Goal: Transaction & Acquisition: Purchase product/service

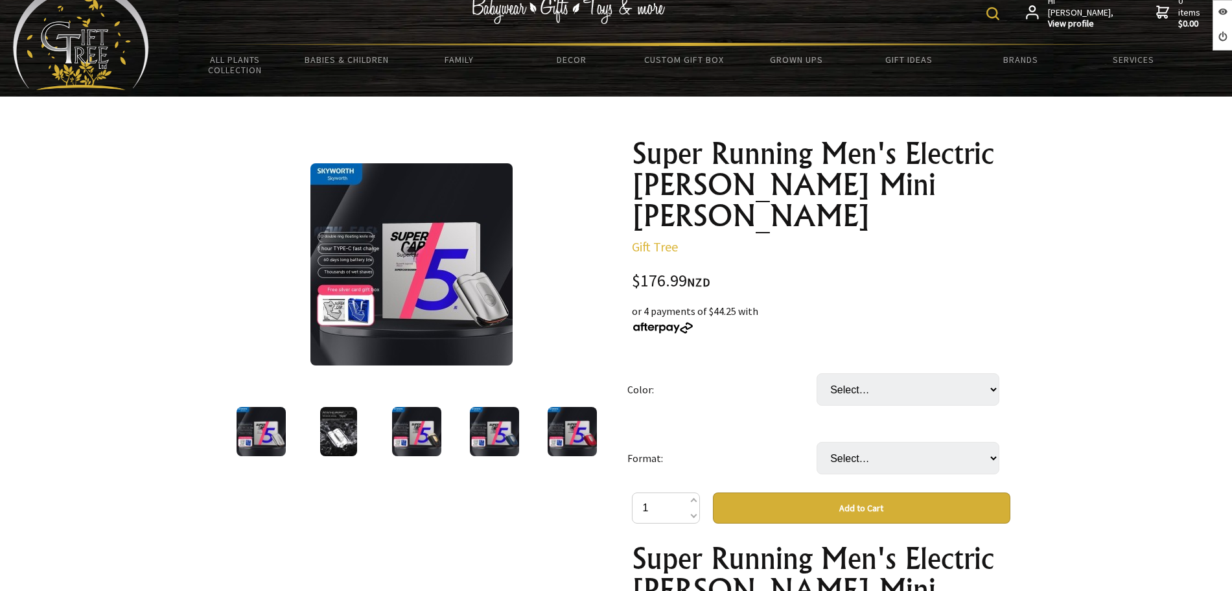
scroll to position [81, 0]
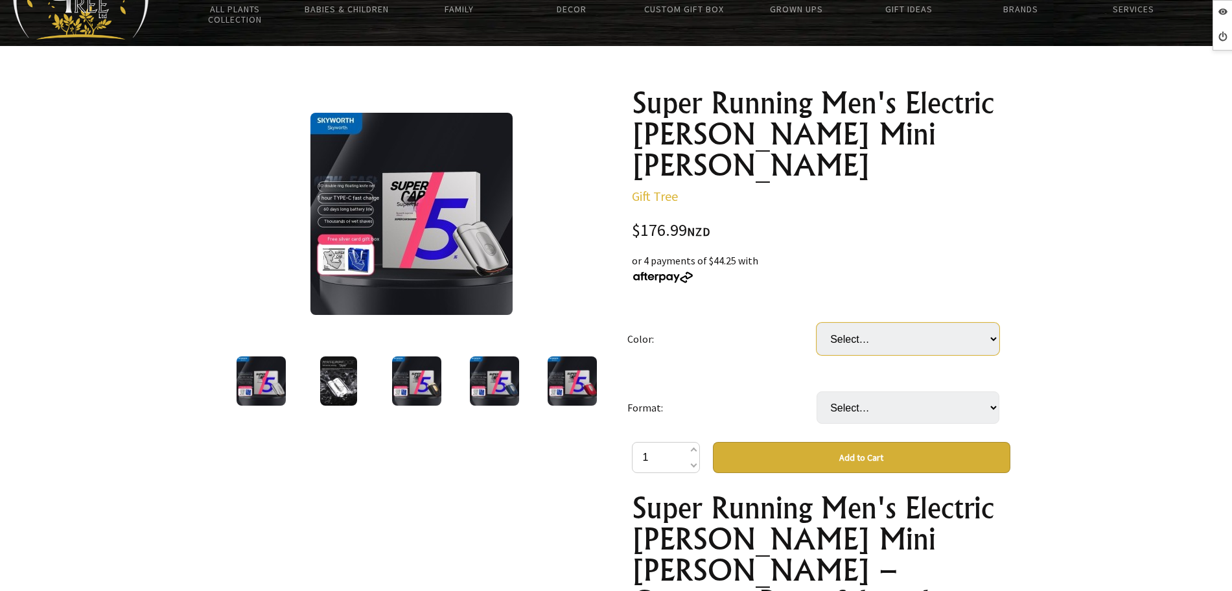
click at [878, 323] on select "Select… Black Gold Country Red Sky Blue" at bounding box center [908, 339] width 183 height 32
click at [788, 373] on td "Format:" at bounding box center [722, 407] width 189 height 69
click at [860, 392] on select "Select… SkyworthCP52" at bounding box center [908, 408] width 183 height 32
drag, startPoint x: 751, startPoint y: 378, endPoint x: 751, endPoint y: 323, distance: 55.1
click at [751, 377] on td "Format:" at bounding box center [722, 407] width 189 height 69
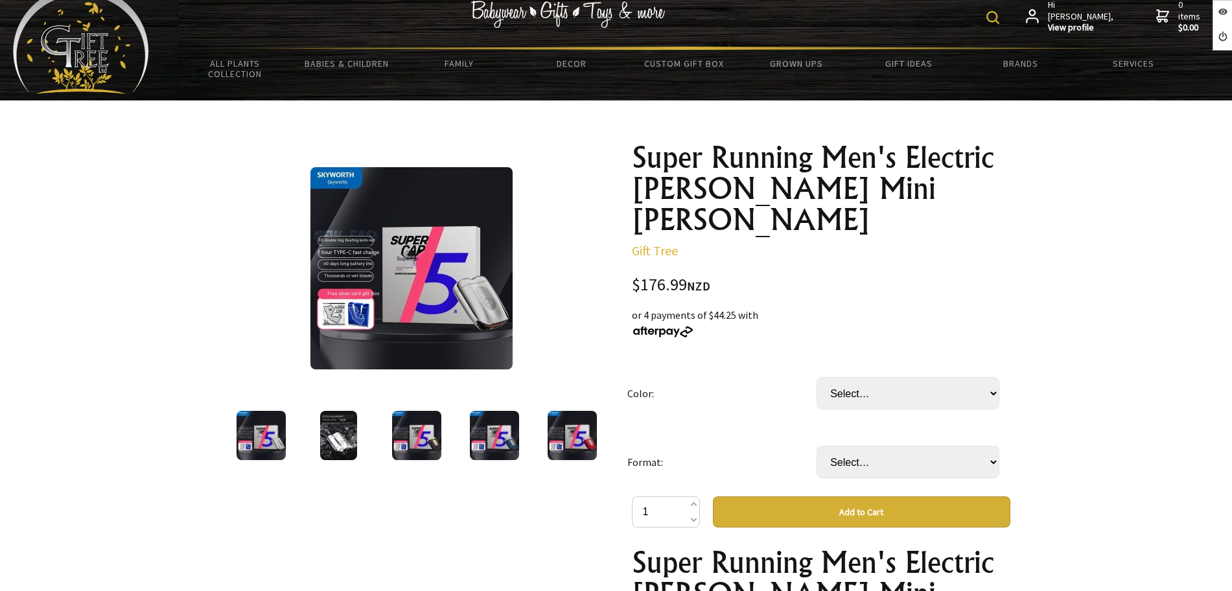
scroll to position [0, 0]
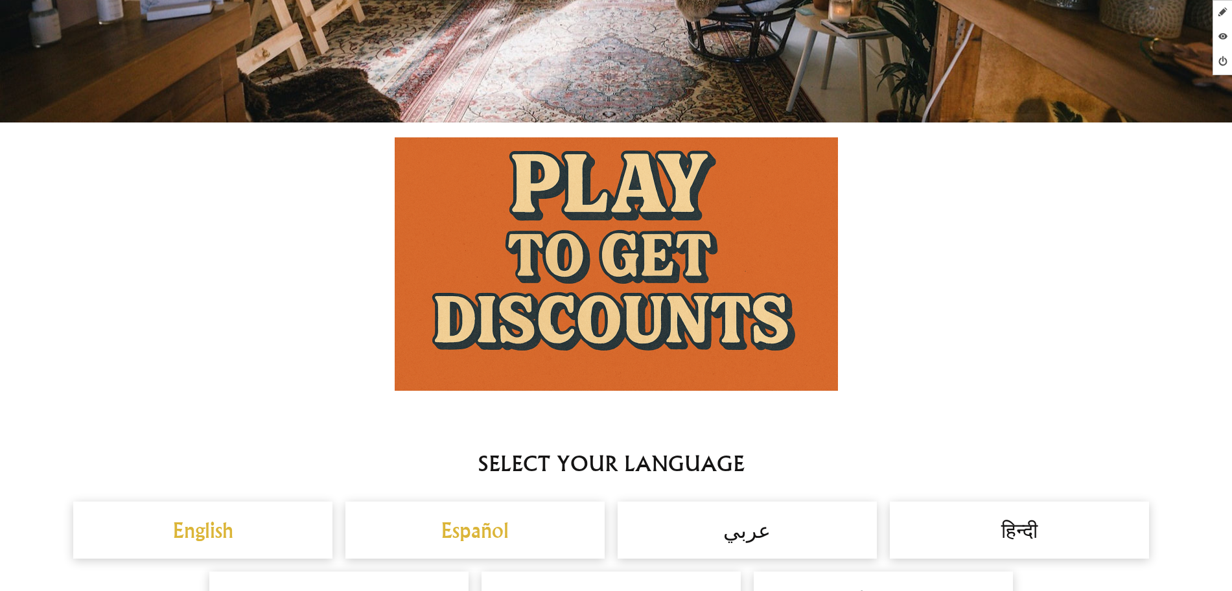
scroll to position [880, 0]
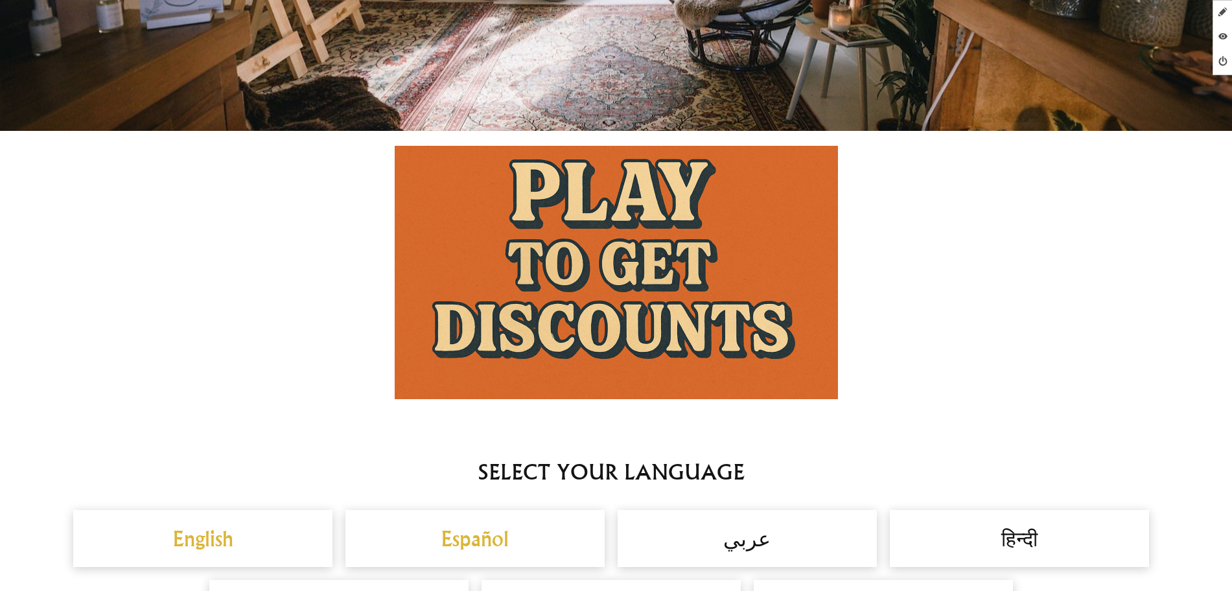
click at [631, 260] on img at bounding box center [616, 272] width 443 height 253
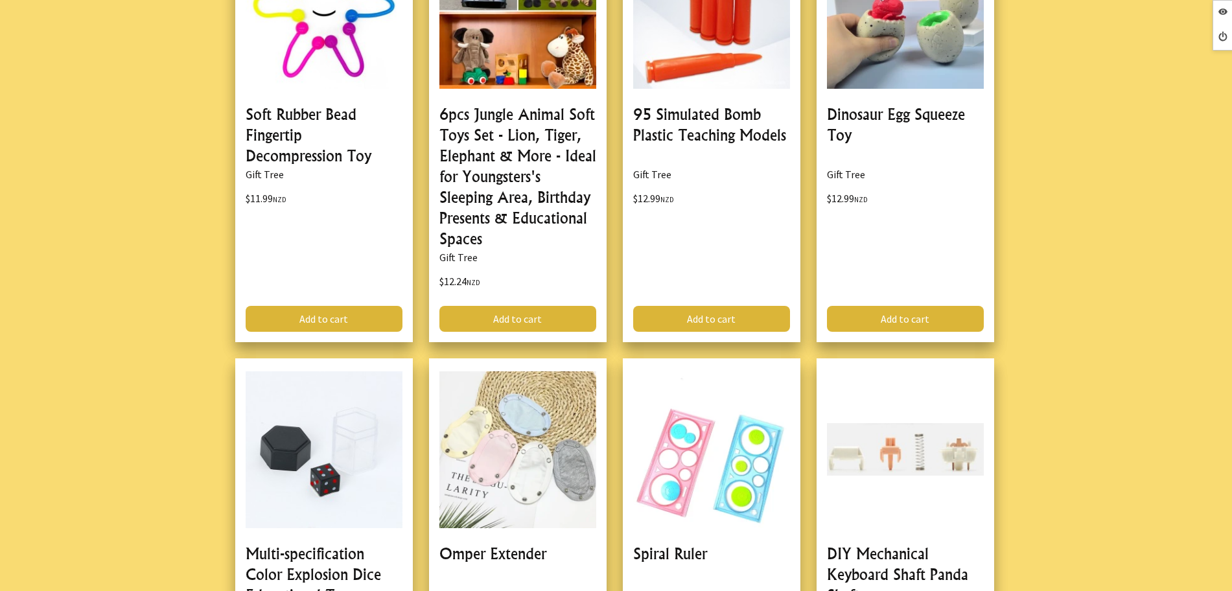
scroll to position [3160, 0]
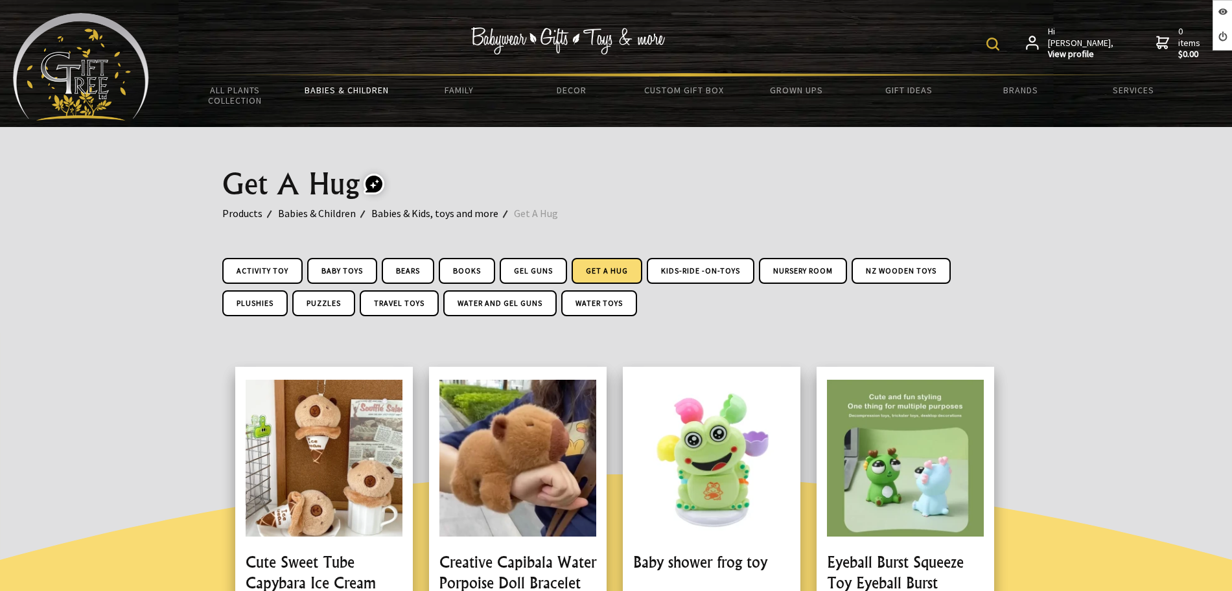
click at [144, 72] on img at bounding box center [81, 67] width 136 height 108
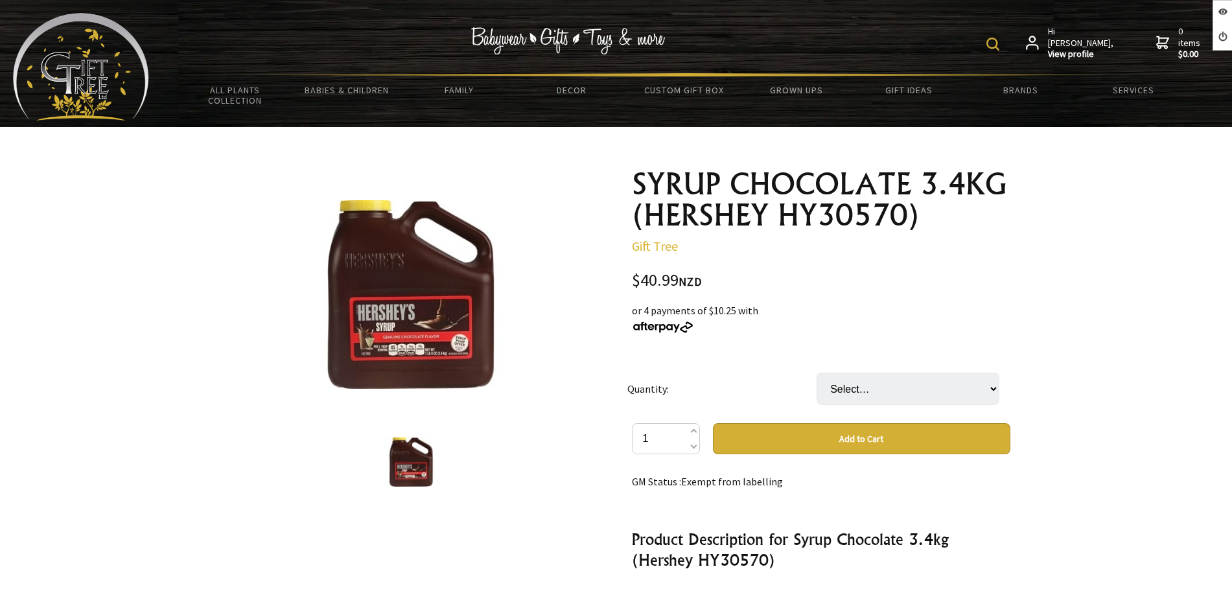
scroll to position [243, 0]
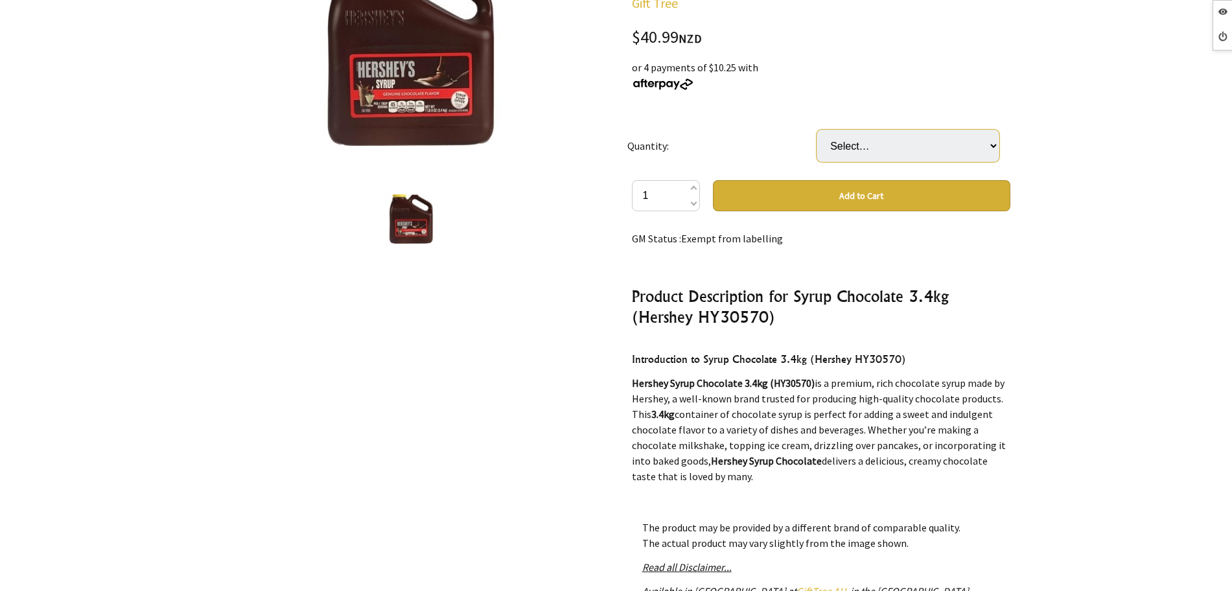
click at [906, 156] on select "Select… BTL CTN(6xBTL) (+ $204.95)" at bounding box center [908, 146] width 183 height 32
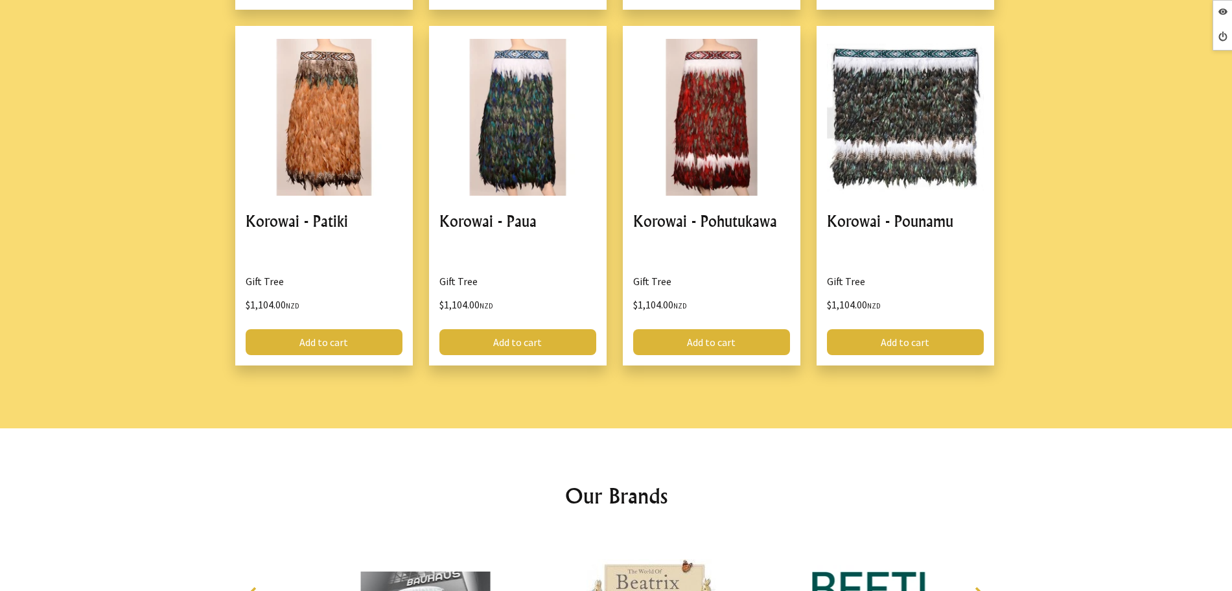
scroll to position [1732, 0]
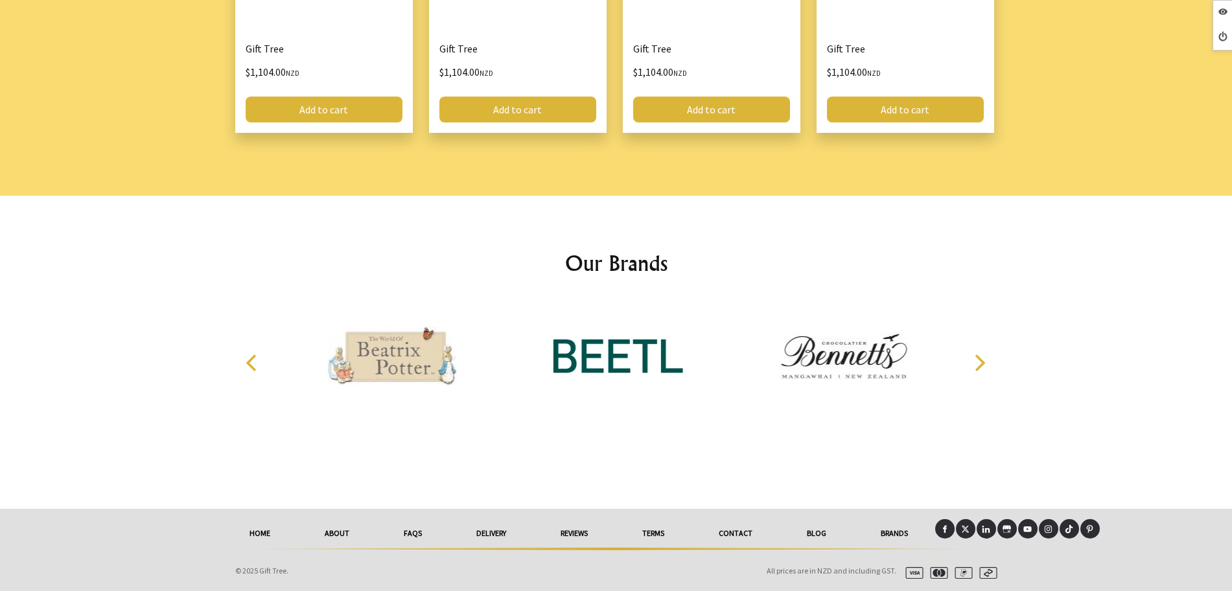
click at [1009, 528] on icon at bounding box center [1008, 529] width 6 height 3
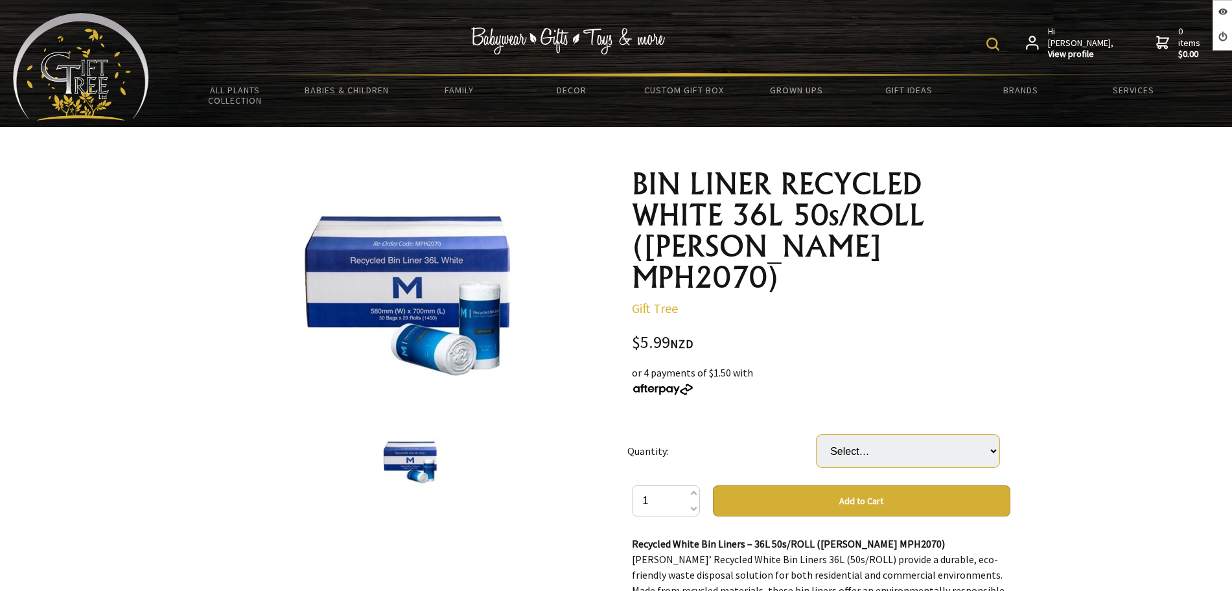
click at [888, 435] on select "Select… 1 ROLL 1 CTN ( 29 ROLL) (+ $167.72)" at bounding box center [908, 451] width 183 height 32
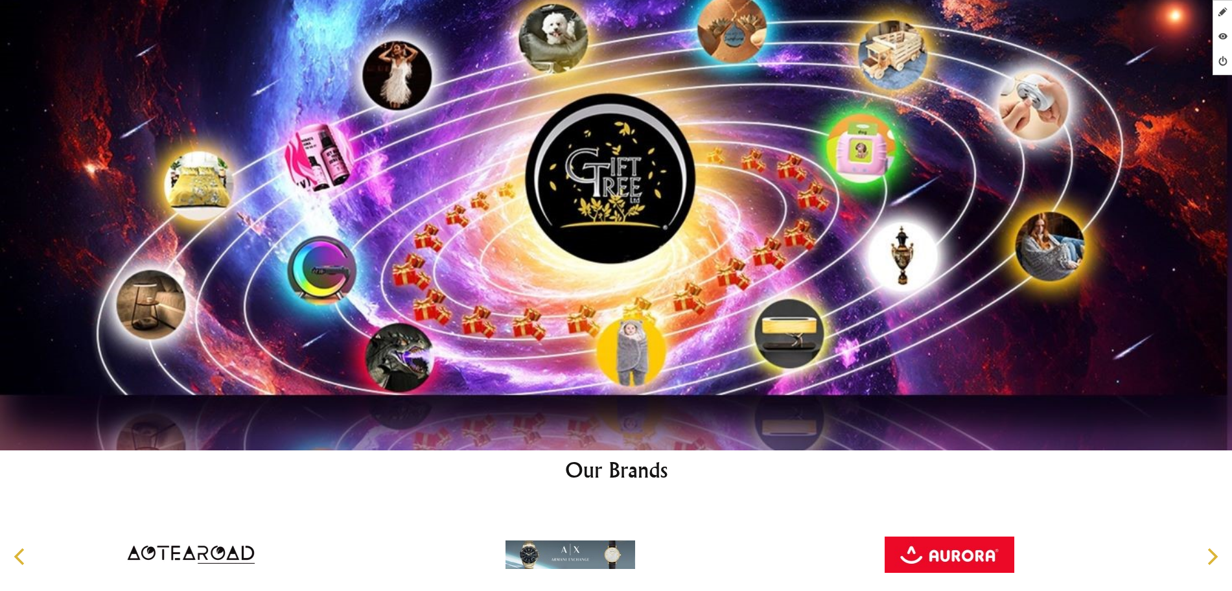
scroll to position [6986, 0]
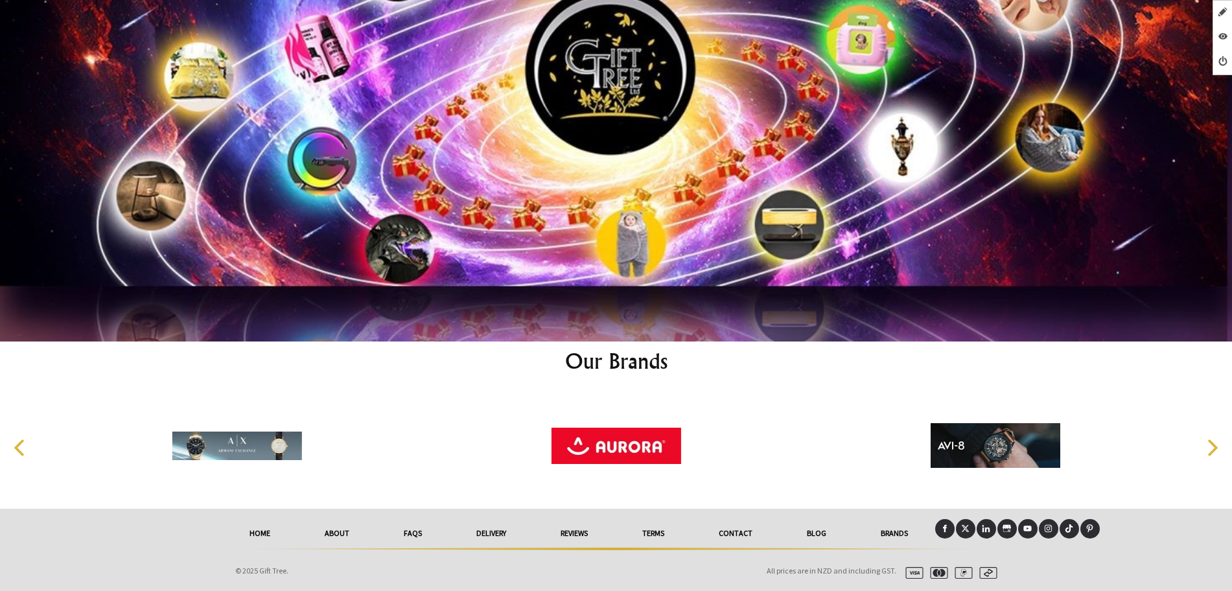
click at [884, 532] on link "Brands" at bounding box center [895, 533] width 82 height 29
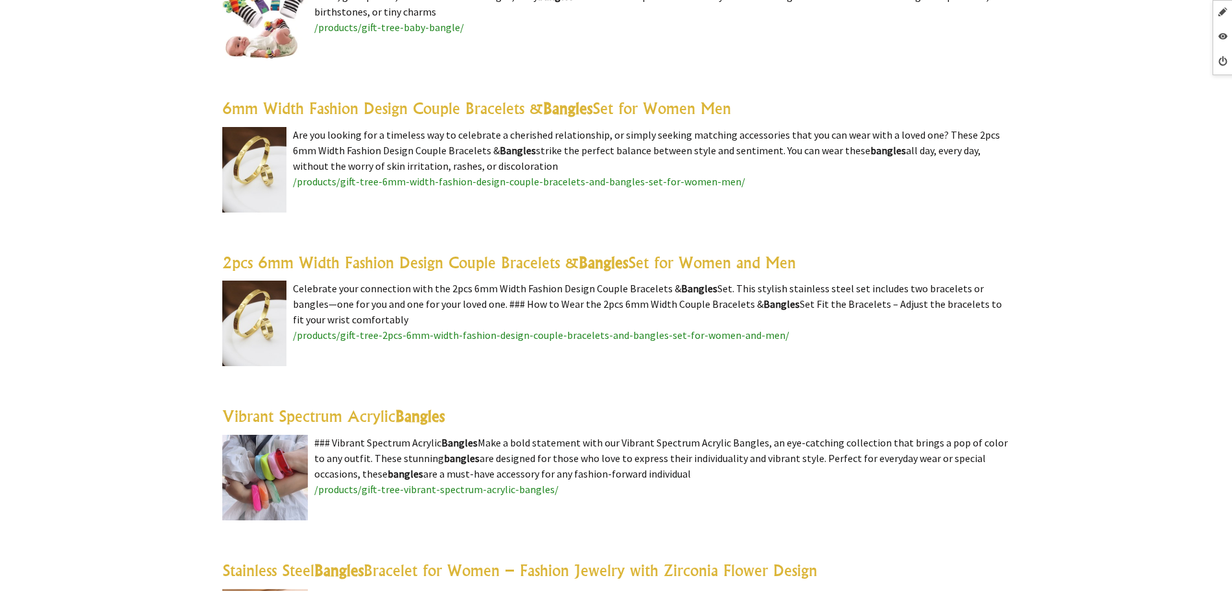
scroll to position [1053, 0]
